Goal: Information Seeking & Learning: Learn about a topic

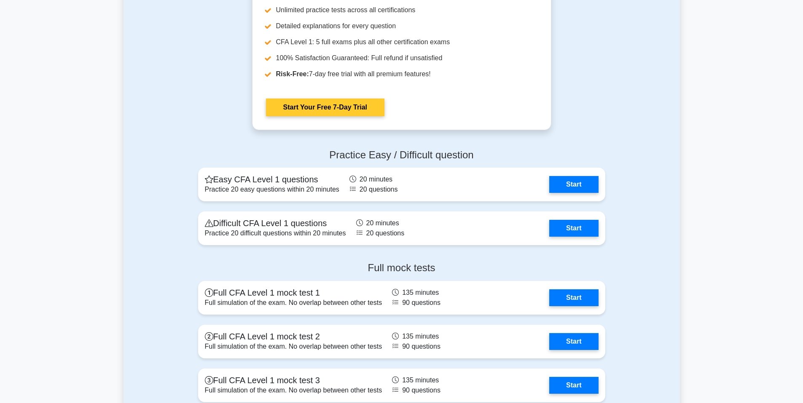
scroll to position [969, 0]
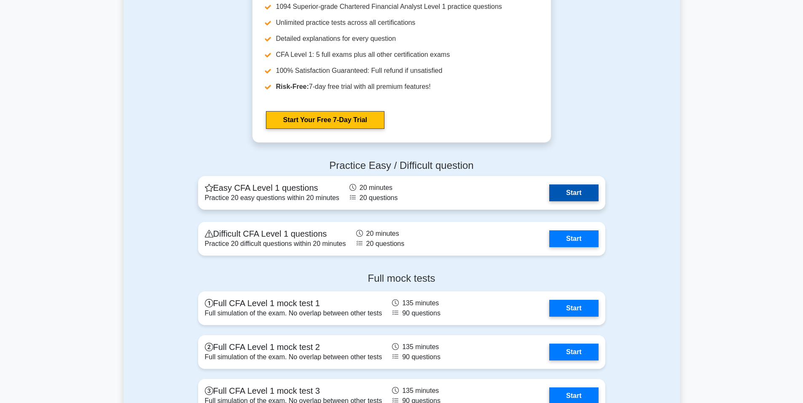
click at [574, 196] on link "Start" at bounding box center [573, 193] width 49 height 17
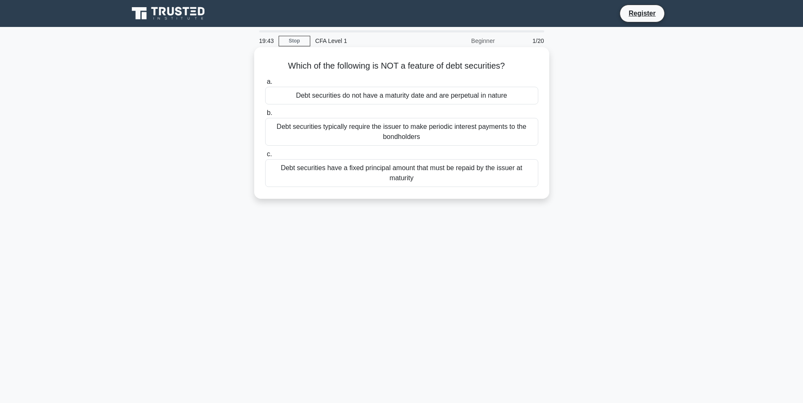
click at [375, 101] on div "Debt securities do not have a maturity date and are perpetual in nature" at bounding box center [401, 96] width 273 height 18
click at [265, 85] on input "a. Debt securities do not have a maturity date and are perpetual in nature" at bounding box center [265, 81] width 0 height 5
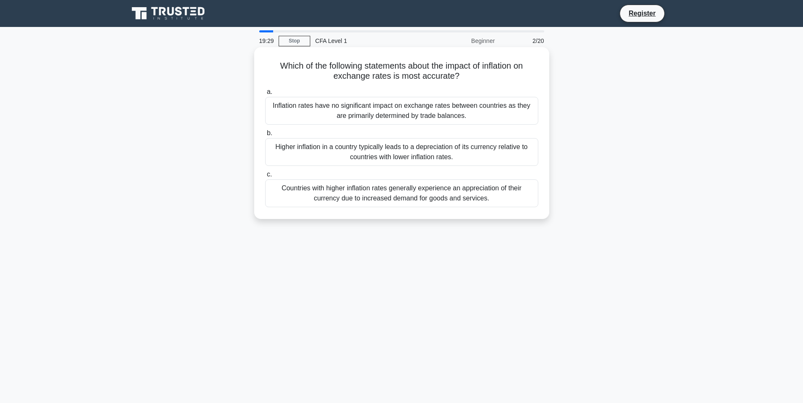
click at [310, 157] on div "Higher inflation in a country typically leads to a depreciation of its currency…" at bounding box center [401, 152] width 273 height 28
click at [265, 136] on input "b. Higher inflation in a country typically leads to a depreciation of its curre…" at bounding box center [265, 133] width 0 height 5
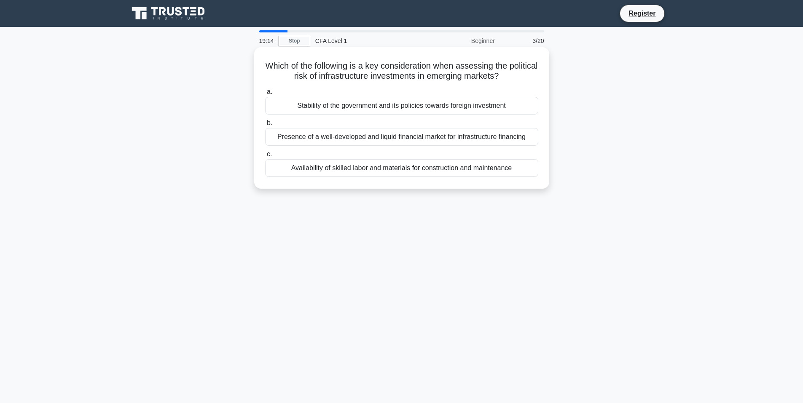
click at [391, 107] on div "Stability of the government and its policies towards foreign investment" at bounding box center [401, 106] width 273 height 18
click at [265, 95] on input "a. Stability of the government and its policies towards foreign investment" at bounding box center [265, 91] width 0 height 5
click at [391, 109] on div "The historical performance of the portfolio over the past 10 years" at bounding box center [401, 106] width 273 height 18
click at [265, 95] on input "a. The historical performance of the portfolio over the past 10 years" at bounding box center [265, 91] width 0 height 5
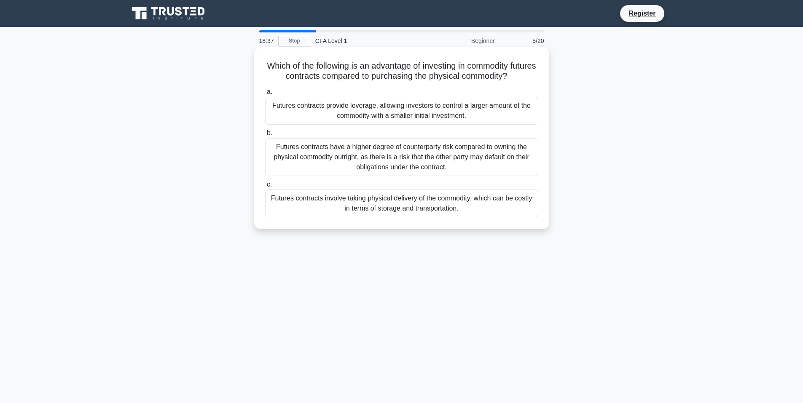
click at [311, 110] on div "Futures contracts provide leverage, allowing investors to control a larger amou…" at bounding box center [401, 111] width 273 height 28
click at [265, 95] on input "a. Futures contracts provide leverage, allowing investors to control a larger a…" at bounding box center [265, 91] width 0 height 5
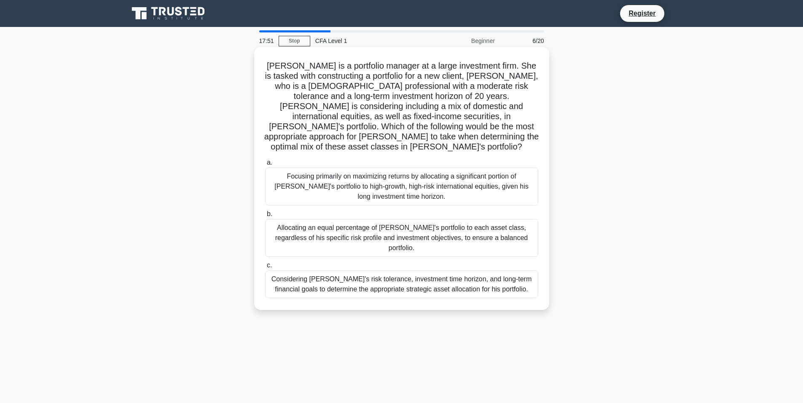
click at [376, 270] on div "Considering John's risk tolerance, investment time horizon, and long-term finan…" at bounding box center [401, 284] width 273 height 28
click at [265, 265] on input "c. Considering John's risk tolerance, investment time horizon, and long-term fi…" at bounding box center [265, 265] width 0 height 5
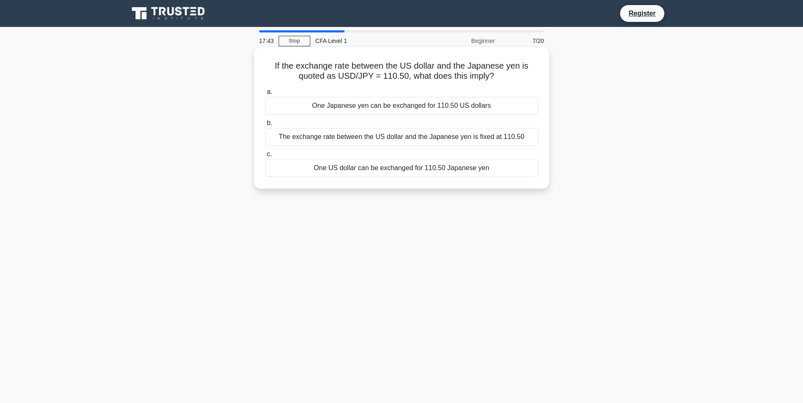
click at [367, 169] on div "One US dollar can be exchanged for 110.50 Japanese yen" at bounding box center [401, 168] width 273 height 18
click at [265, 157] on input "c. One US dollar can be exchanged for 110.50 Japanese yen" at bounding box center [265, 154] width 0 height 5
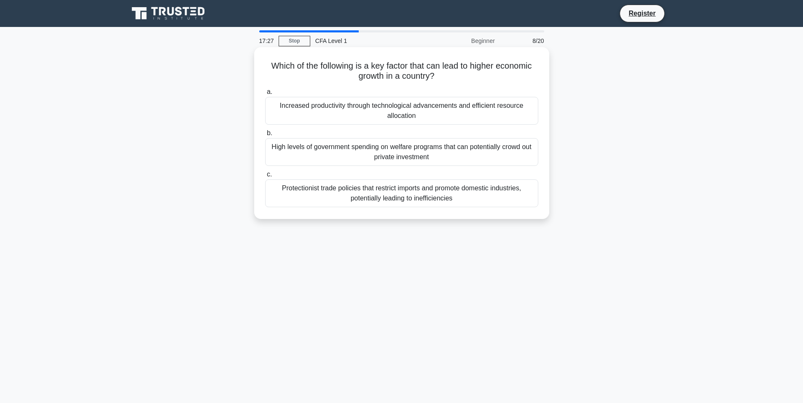
click at [371, 115] on div "Increased productivity through technological advancements and efficient resourc…" at bounding box center [401, 111] width 273 height 28
click at [265, 95] on input "a. Increased productivity through technological advancements and efficient reso…" at bounding box center [265, 91] width 0 height 5
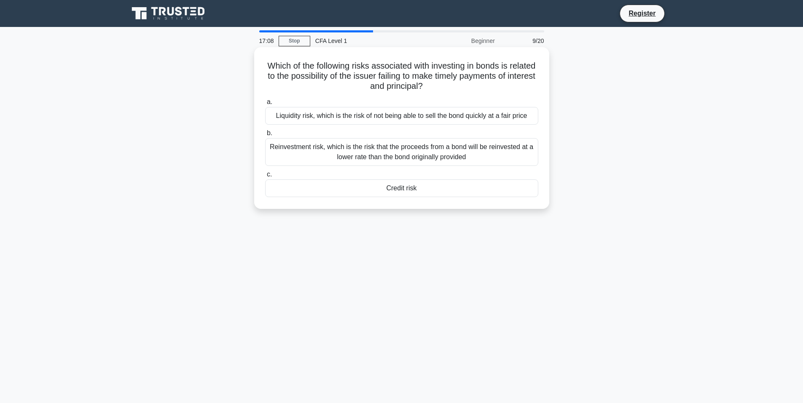
click at [402, 190] on div "Credit risk" at bounding box center [401, 188] width 273 height 18
click at [265, 177] on input "c. Credit risk" at bounding box center [265, 174] width 0 height 5
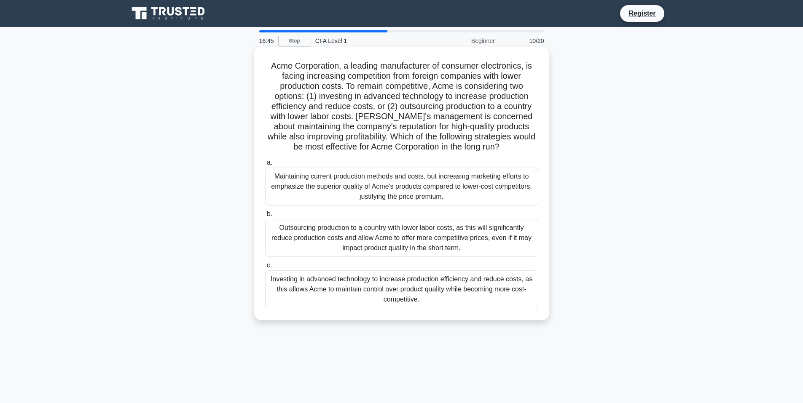
click at [357, 292] on div "Investing in advanced technology to increase production efficiency and reduce c…" at bounding box center [401, 289] width 273 height 38
click at [265, 268] on input "c. Investing in advanced technology to increase production efficiency and reduc…" at bounding box center [265, 265] width 0 height 5
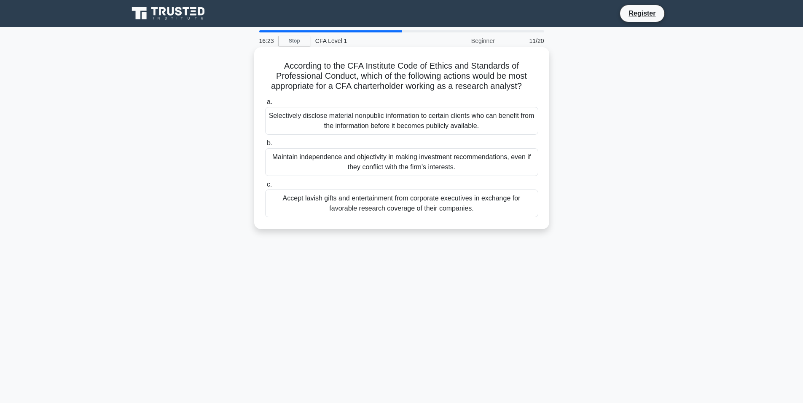
click at [500, 169] on div "Maintain independence and objectivity in making investment recommendations, eve…" at bounding box center [401, 162] width 273 height 28
click at [265, 146] on input "b. Maintain independence and objectivity in making investment recommendations, …" at bounding box center [265, 143] width 0 height 5
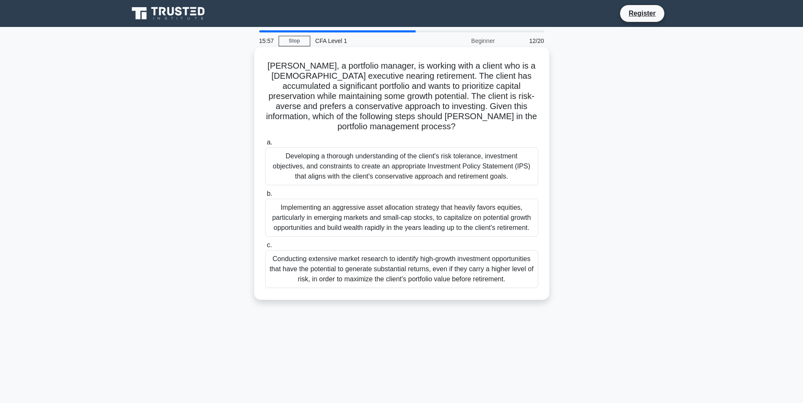
click at [359, 173] on div "Developing a thorough understanding of the client's risk tolerance, investment …" at bounding box center [401, 166] width 273 height 38
click at [265, 145] on input "a. Developing a thorough understanding of the client's risk tolerance, investme…" at bounding box center [265, 142] width 0 height 5
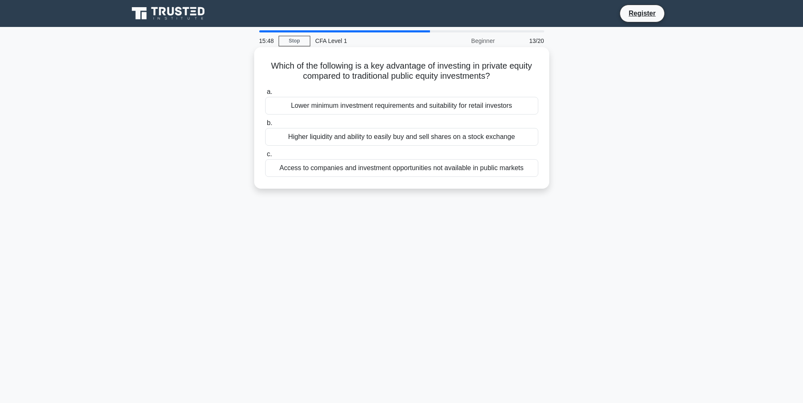
click at [450, 167] on div "Access to companies and investment opportunities not available in public markets" at bounding box center [401, 168] width 273 height 18
click at [265, 157] on input "c. Access to companies and investment opportunities not available in public mar…" at bounding box center [265, 154] width 0 height 5
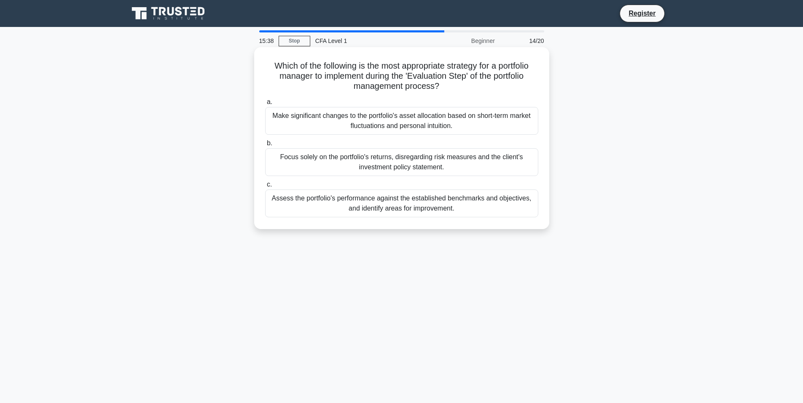
click at [346, 200] on div "Assess the portfolio's performance against the established benchmarks and objec…" at bounding box center [401, 204] width 273 height 28
click at [265, 187] on input "c. Assess the portfolio's performance against the established benchmarks and ob…" at bounding box center [265, 184] width 0 height 5
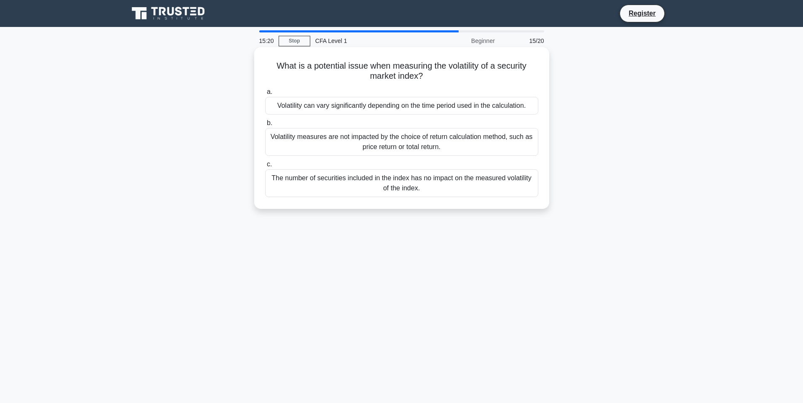
click at [342, 107] on div "Volatility can vary significantly depending on the time period used in the calc…" at bounding box center [401, 106] width 273 height 18
click at [265, 95] on input "a. Volatility can vary significantly depending on the time period used in the c…" at bounding box center [265, 91] width 0 height 5
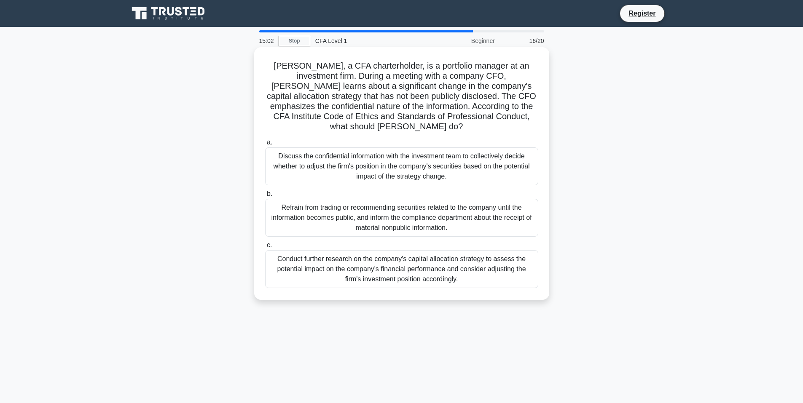
click at [409, 209] on div "Refrain from trading or recommending securities related to the company until th…" at bounding box center [401, 218] width 273 height 38
click at [265, 197] on input "b. Refrain from trading or recommending securities related to the company until…" at bounding box center [265, 193] width 0 height 5
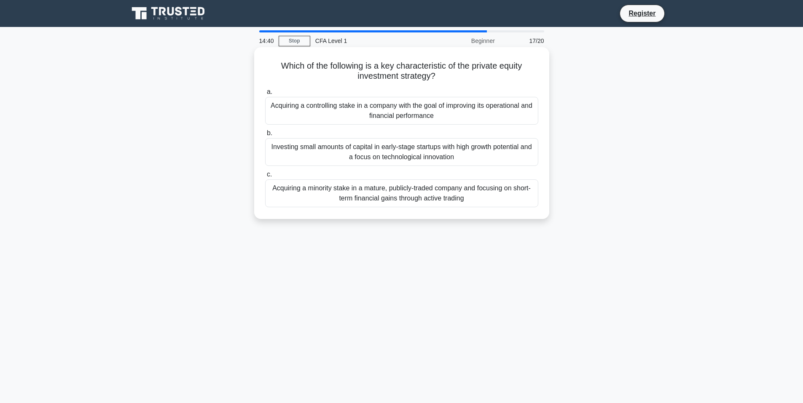
click at [306, 155] on div "Investing small amounts of capital in early-stage startups with high growth pot…" at bounding box center [401, 152] width 273 height 28
click at [265, 136] on input "b. Investing small amounts of capital in early-stage startups with high growth …" at bounding box center [265, 133] width 0 height 5
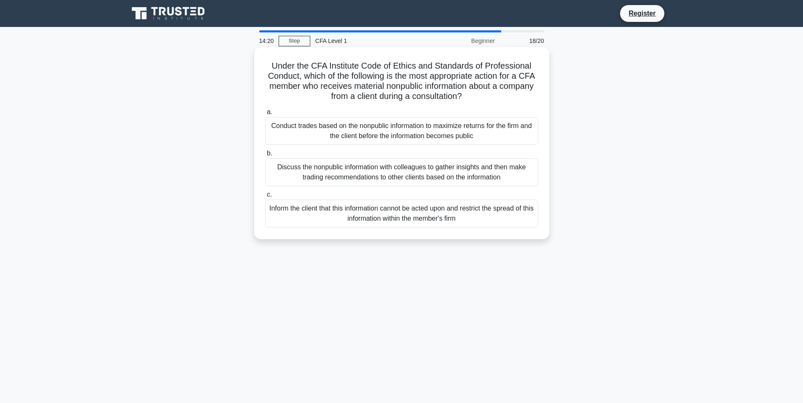
click at [332, 212] on div "Inform the client that this information cannot be acted upon and restrict the s…" at bounding box center [401, 214] width 273 height 28
click at [265, 198] on input "c. Inform the client that this information cannot be acted upon and restrict th…" at bounding box center [265, 194] width 0 height 5
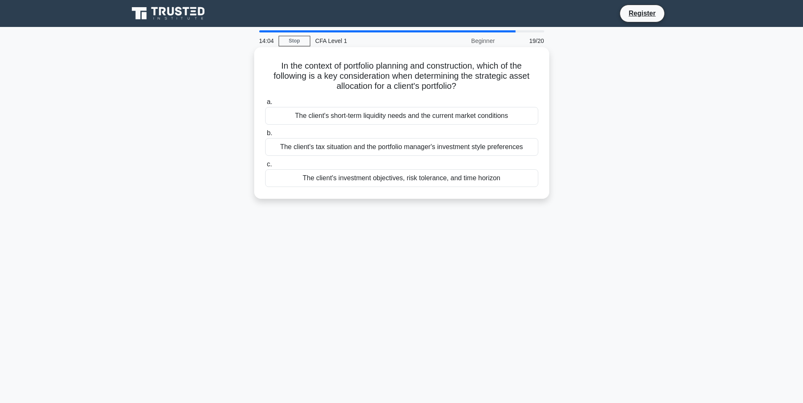
click at [442, 182] on div "The client's investment objectives, risk tolerance, and time horizon" at bounding box center [401, 178] width 273 height 18
click at [265, 167] on input "c. The client's investment objectives, risk tolerance, and time horizon" at bounding box center [265, 164] width 0 height 5
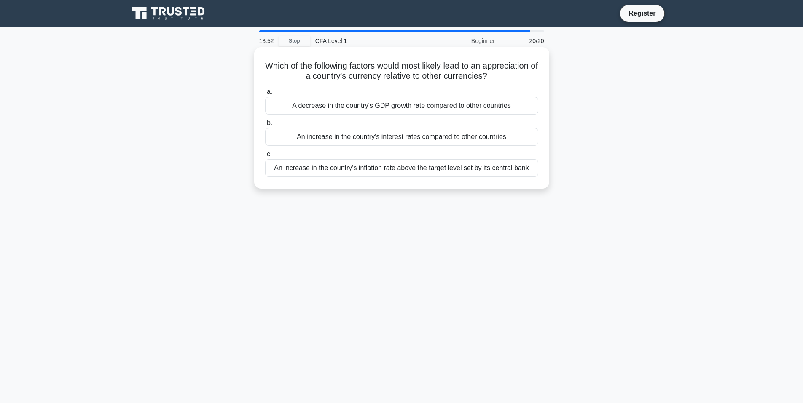
click at [443, 138] on div "An increase in the country's interest rates compared to other countries" at bounding box center [401, 137] width 273 height 18
click at [265, 126] on input "b. An increase in the country's interest rates compared to other countries" at bounding box center [265, 122] width 0 height 5
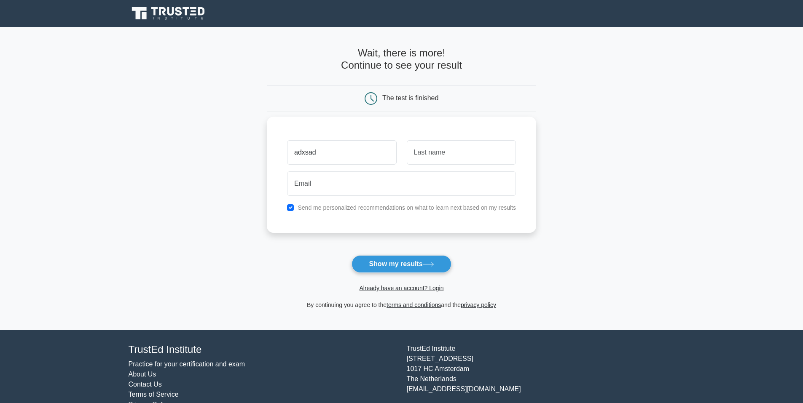
type input "adxsad"
click at [425, 148] on input "text" at bounding box center [461, 152] width 109 height 24
type input "saasa"
click at [308, 185] on input "email" at bounding box center [401, 183] width 229 height 24
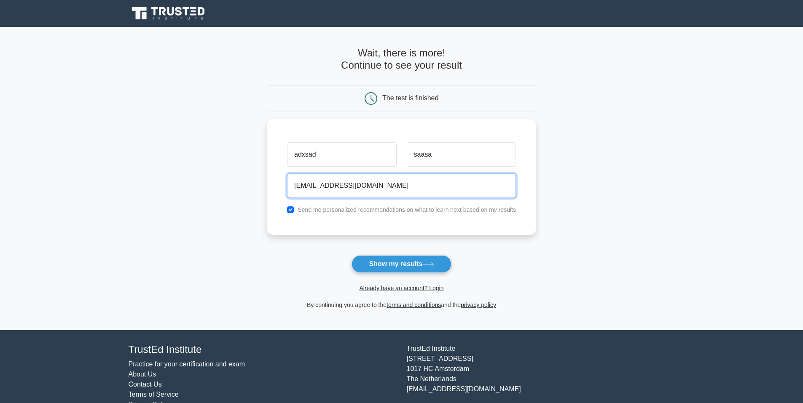
drag, startPoint x: 340, startPoint y: 183, endPoint x: 112, endPoint y: 171, distance: 227.4
click at [112, 171] on main "Wait, there is more! Continue to see your result The test is finished adxsad sa…" at bounding box center [401, 178] width 803 height 303
type input "sAASDDAFV@gmail.com"
click at [351, 255] on button "Show my results" at bounding box center [400, 264] width 99 height 18
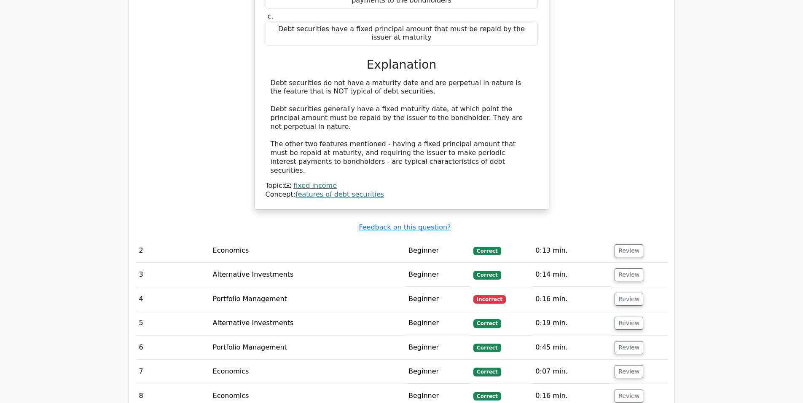
scroll to position [843, 0]
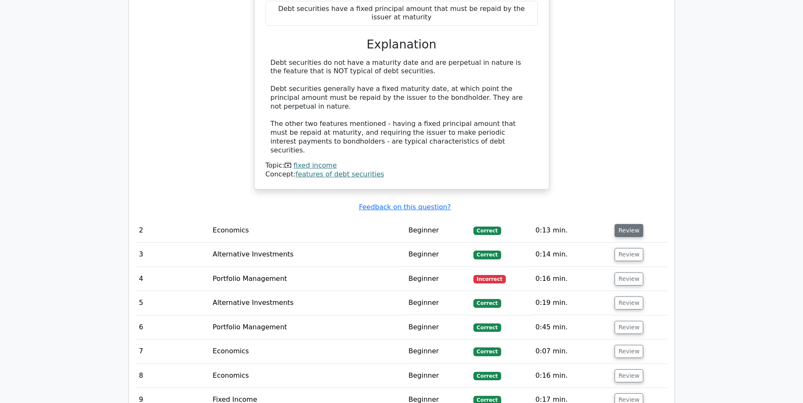
click at [631, 224] on button "Review" at bounding box center [628, 230] width 29 height 13
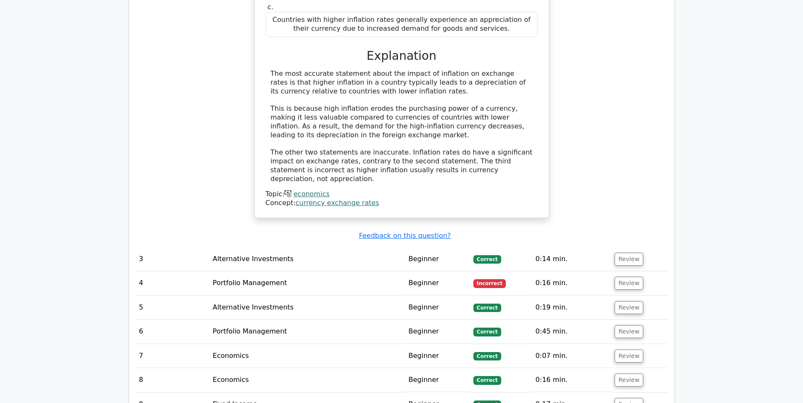
scroll to position [1264, 0]
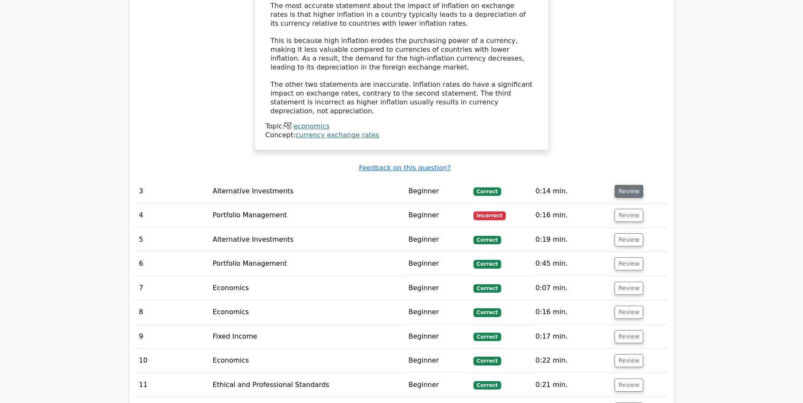
click at [629, 185] on button "Review" at bounding box center [628, 191] width 29 height 13
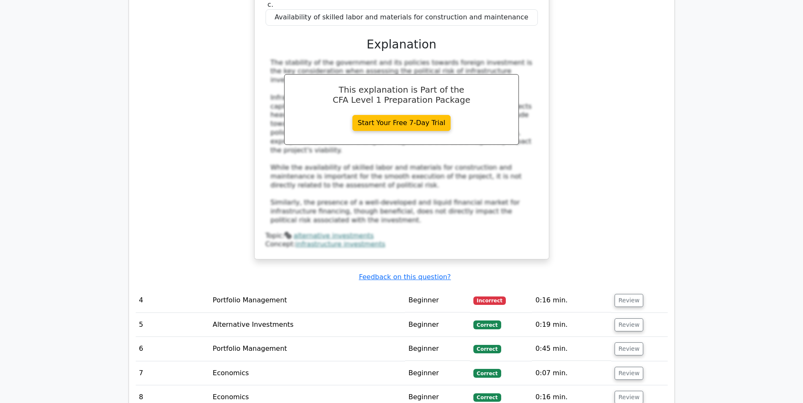
scroll to position [1643, 0]
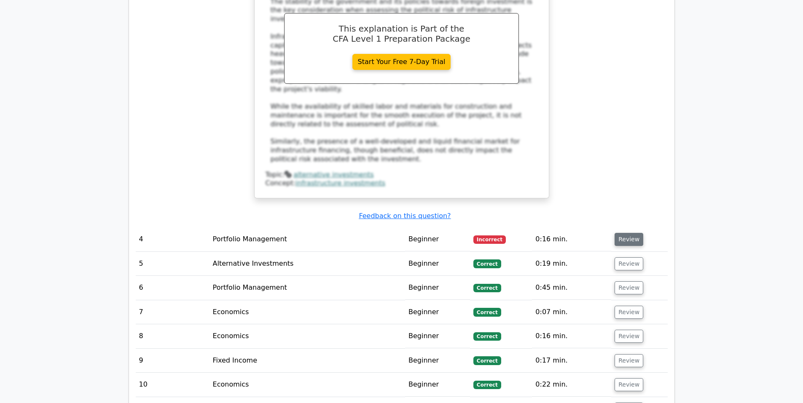
click at [627, 233] on button "Review" at bounding box center [628, 239] width 29 height 13
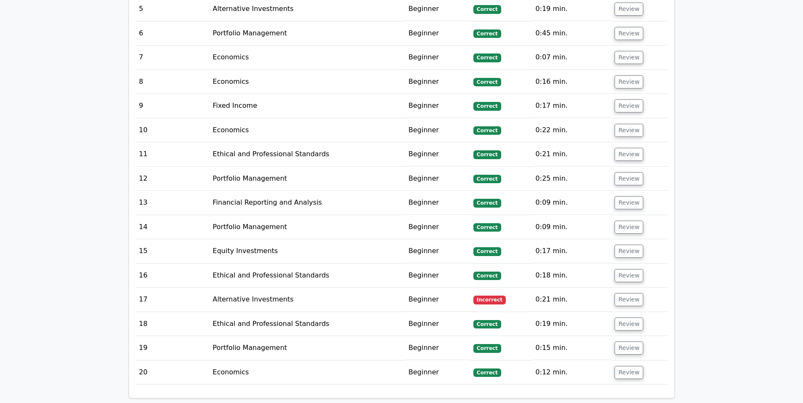
scroll to position [2317, 0]
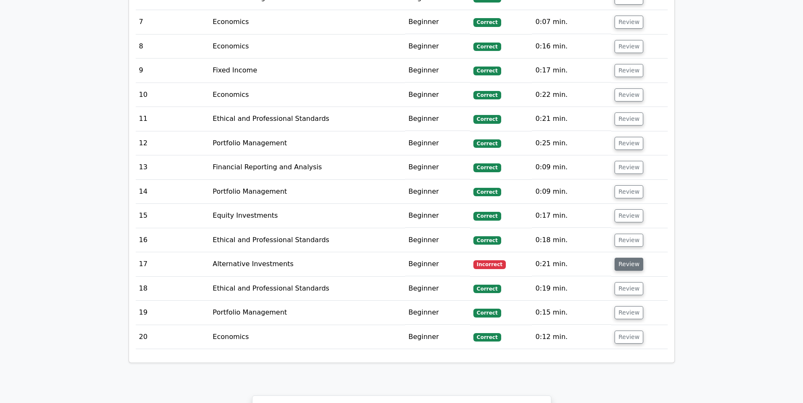
click at [627, 258] on button "Review" at bounding box center [628, 264] width 29 height 13
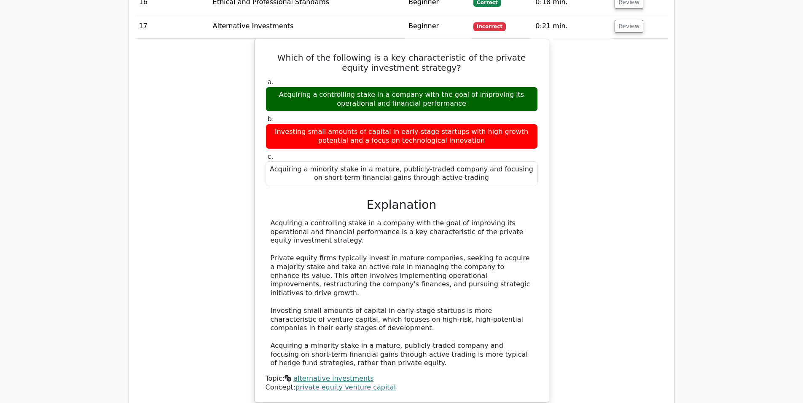
scroll to position [2823, 0]
